Goal: Navigation & Orientation: Find specific page/section

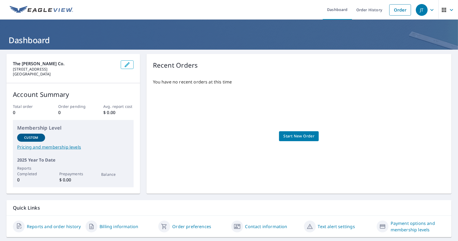
click at [417, 12] on div "JT" at bounding box center [422, 10] width 12 height 12
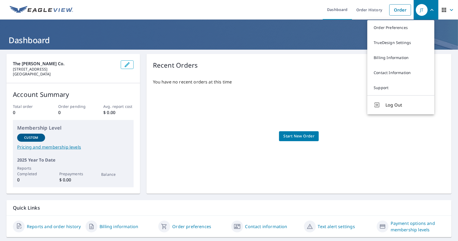
click at [391, 74] on link "Contact Information" at bounding box center [401, 72] width 67 height 15
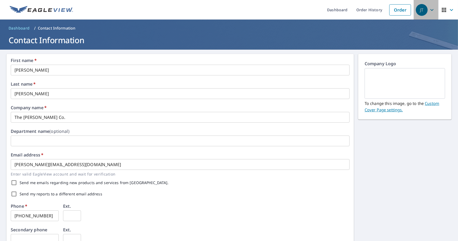
click at [417, 7] on div "JT" at bounding box center [422, 10] width 12 height 12
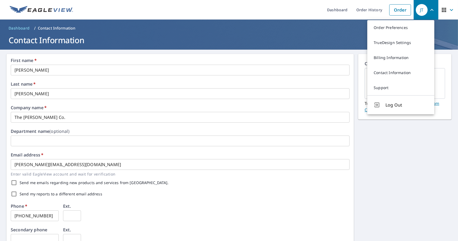
click at [395, 55] on link "Billing Information" at bounding box center [401, 57] width 67 height 15
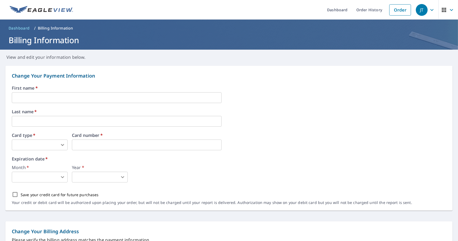
click at [330, 11] on link "Dashboard" at bounding box center [337, 10] width 29 height 20
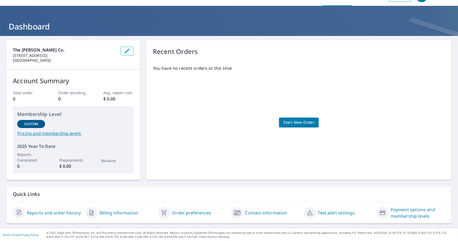
scroll to position [5, 0]
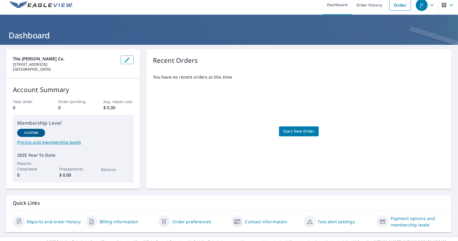
click at [421, 6] on div "JT" at bounding box center [422, 5] width 12 height 12
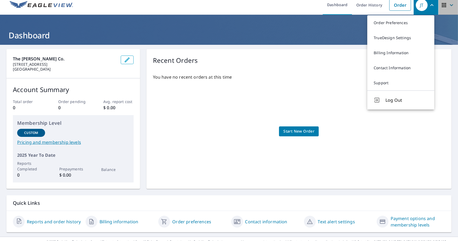
click at [439, 10] on button "button" at bounding box center [449, 5] width 20 height 20
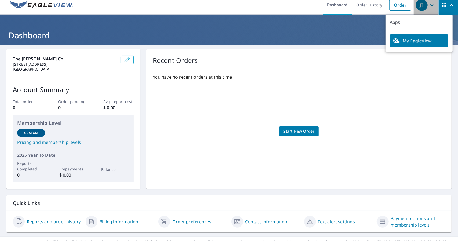
click at [419, 7] on div "JT" at bounding box center [422, 5] width 12 height 12
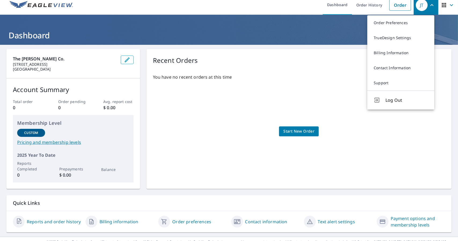
click at [374, 11] on link "Order History" at bounding box center [369, 5] width 35 height 20
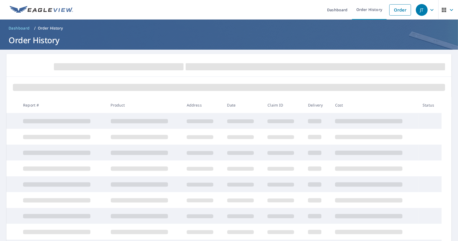
click at [337, 13] on link "Dashboard" at bounding box center [337, 10] width 29 height 20
